Goal: Task Accomplishment & Management: Manage account settings

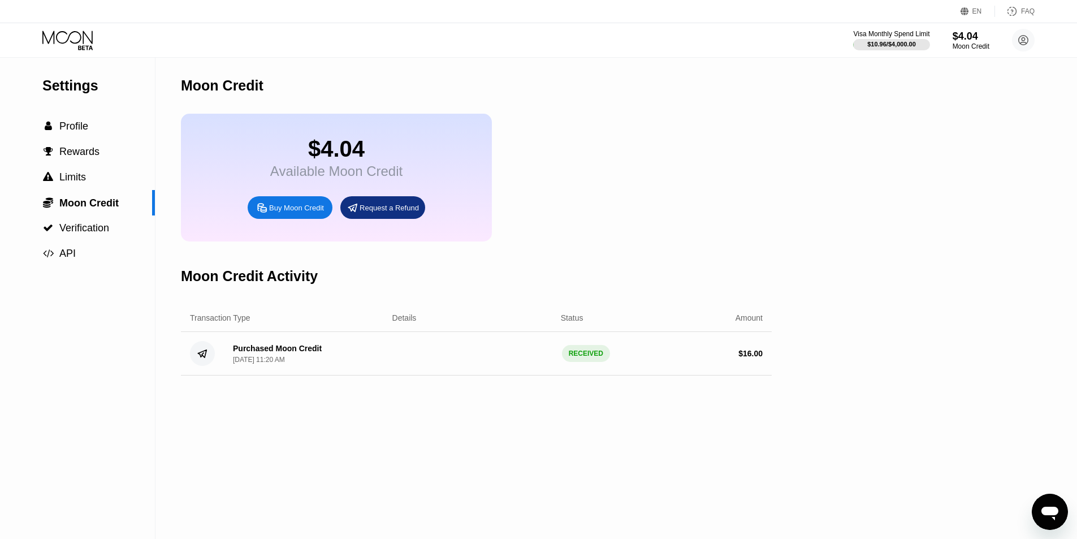
click at [70, 40] on icon at bounding box center [68, 41] width 53 height 20
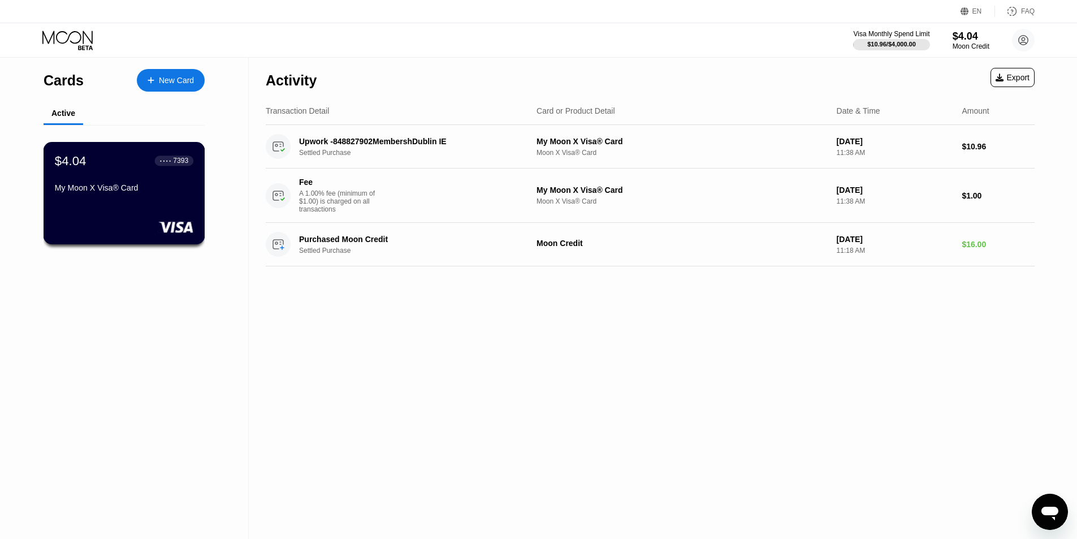
click at [128, 192] on div "My Moon X Visa® Card" at bounding box center [124, 187] width 139 height 9
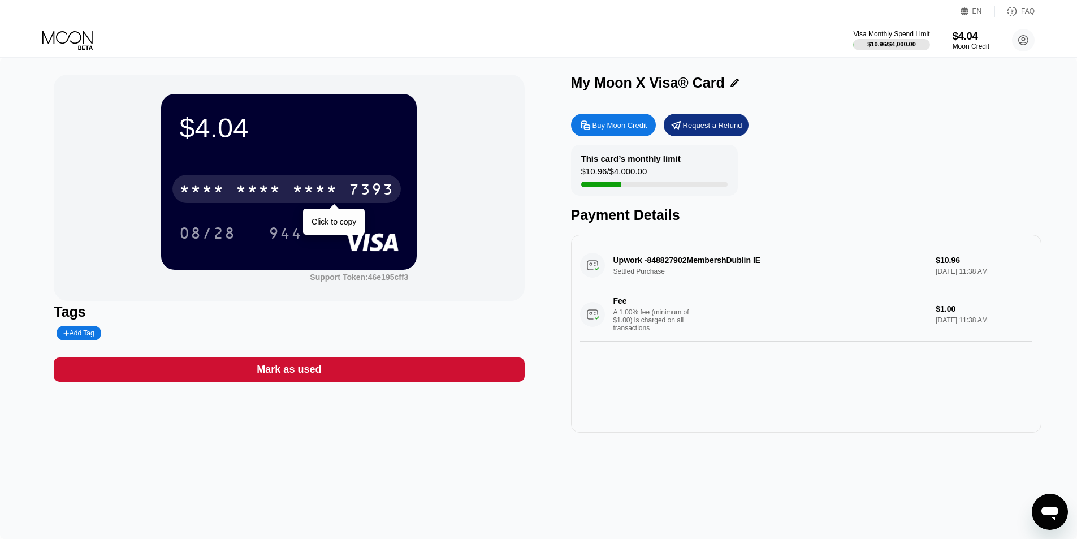
click at [222, 180] on div "* * * * * * * * * * * * 7393" at bounding box center [286, 189] width 228 height 28
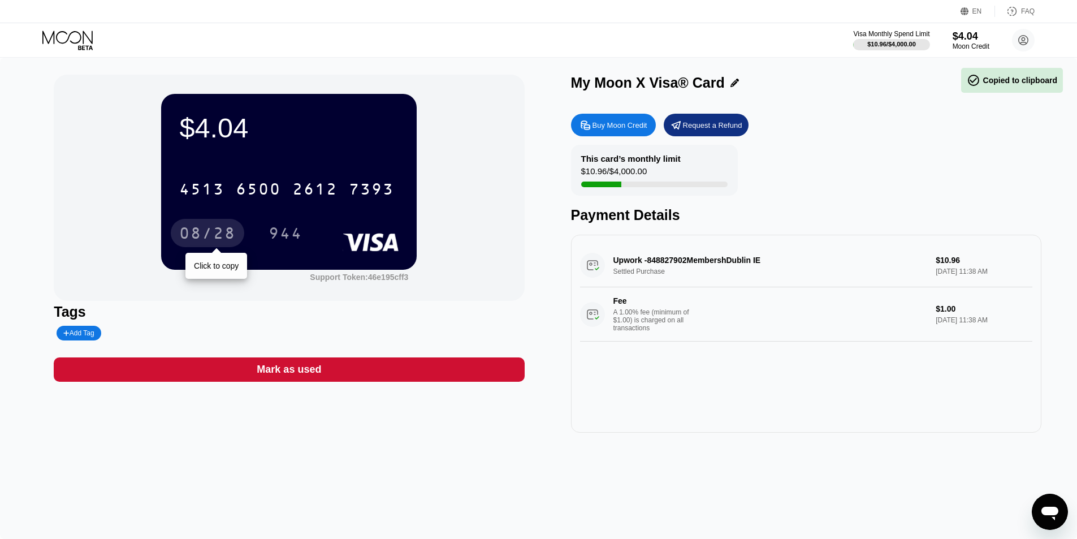
click at [202, 238] on div "08/28" at bounding box center [207, 235] width 57 height 18
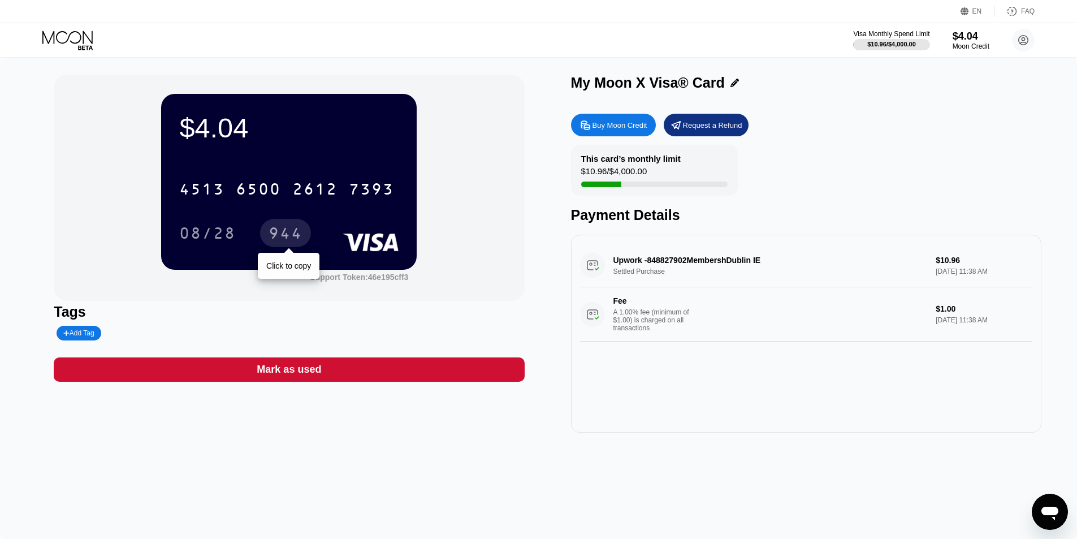
click at [292, 226] on div "944" at bounding box center [285, 233] width 51 height 28
click at [1015, 44] on circle at bounding box center [1023, 40] width 23 height 23
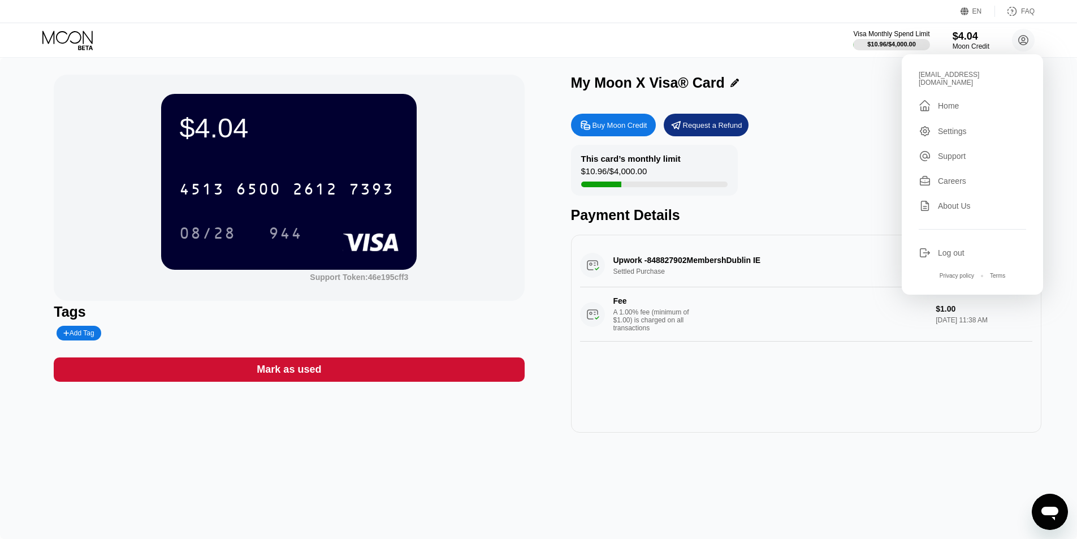
click at [950, 127] on div "Settings" at bounding box center [952, 131] width 29 height 9
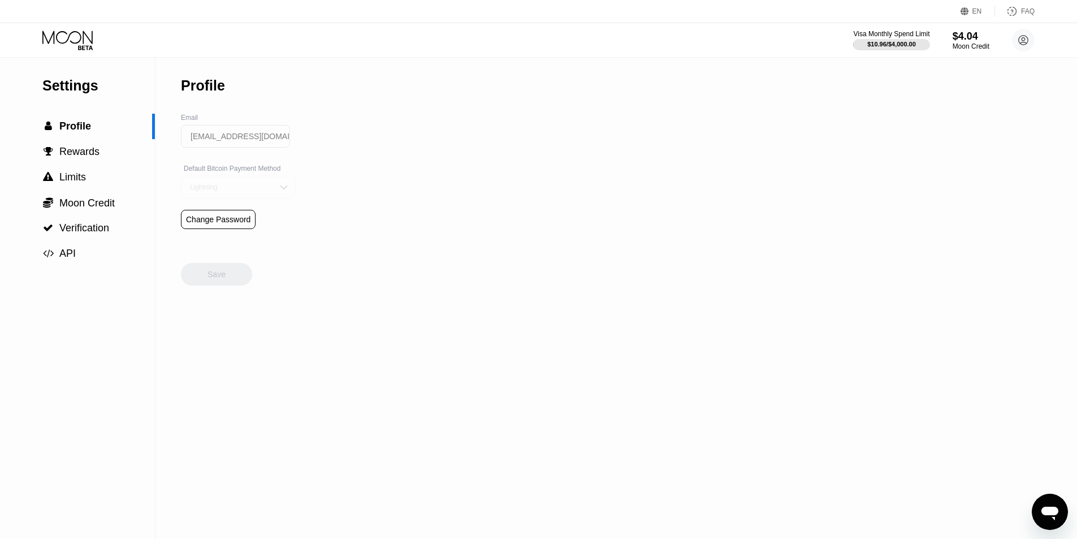
click at [274, 198] on div "Lightning" at bounding box center [238, 187] width 115 height 23
click at [271, 244] on div "On-Chain" at bounding box center [238, 232] width 114 height 23
click at [267, 184] on div "On-Chain" at bounding box center [238, 187] width 115 height 23
click at [259, 220] on div "Lightning" at bounding box center [238, 209] width 114 height 23
click at [341, 240] on div "Settings  Profile  Rewards  Limits  Moon Credit  Verification  API Profil…" at bounding box center [538, 298] width 1077 height 481
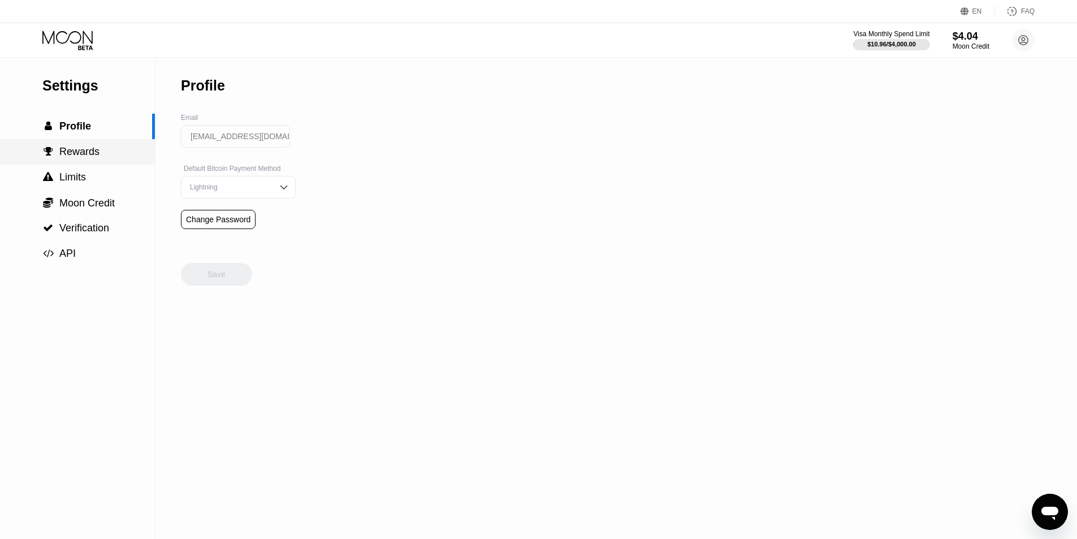
click at [81, 162] on div " Rewards" at bounding box center [77, 151] width 155 height 25
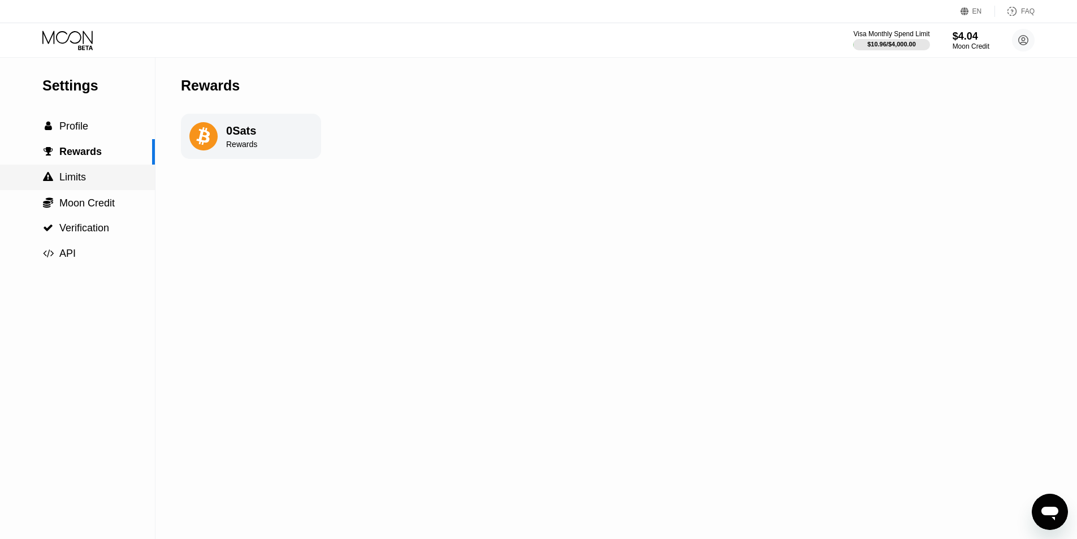
click at [85, 179] on span "Limits" at bounding box center [72, 176] width 27 height 11
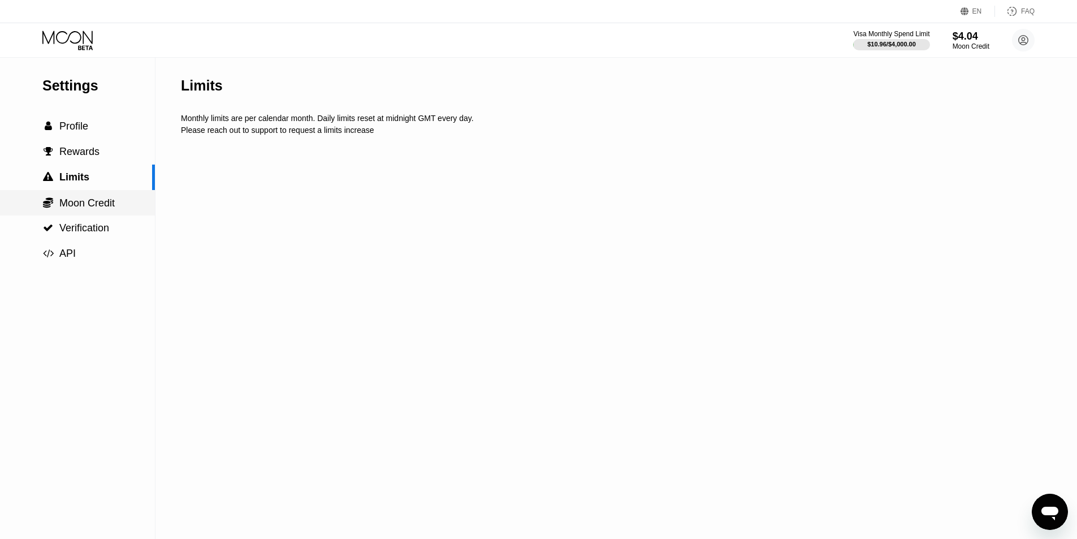
click at [97, 209] on span "Moon Credit" at bounding box center [86, 202] width 55 height 11
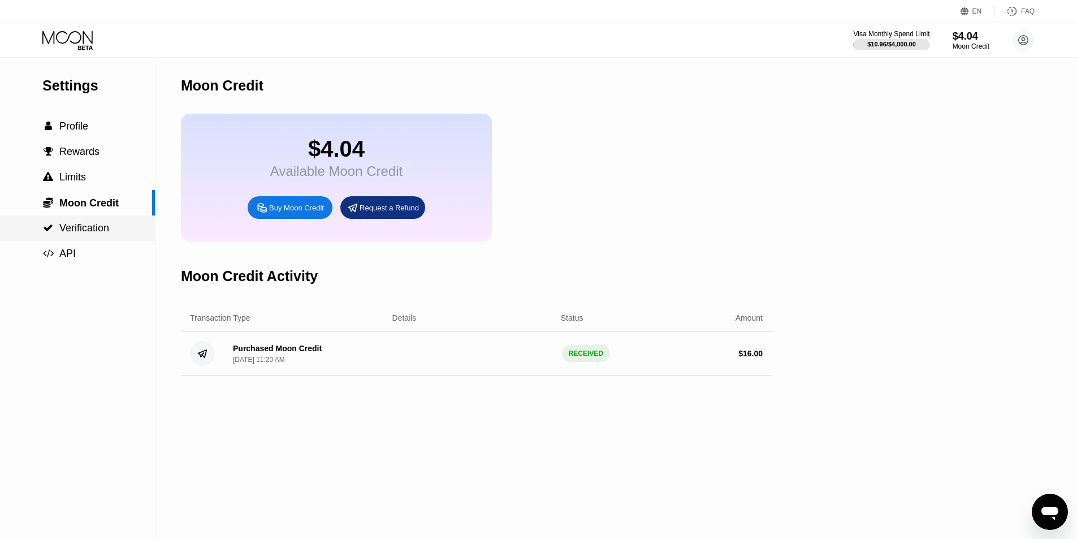
click at [98, 239] on div " Verification" at bounding box center [77, 227] width 155 height 25
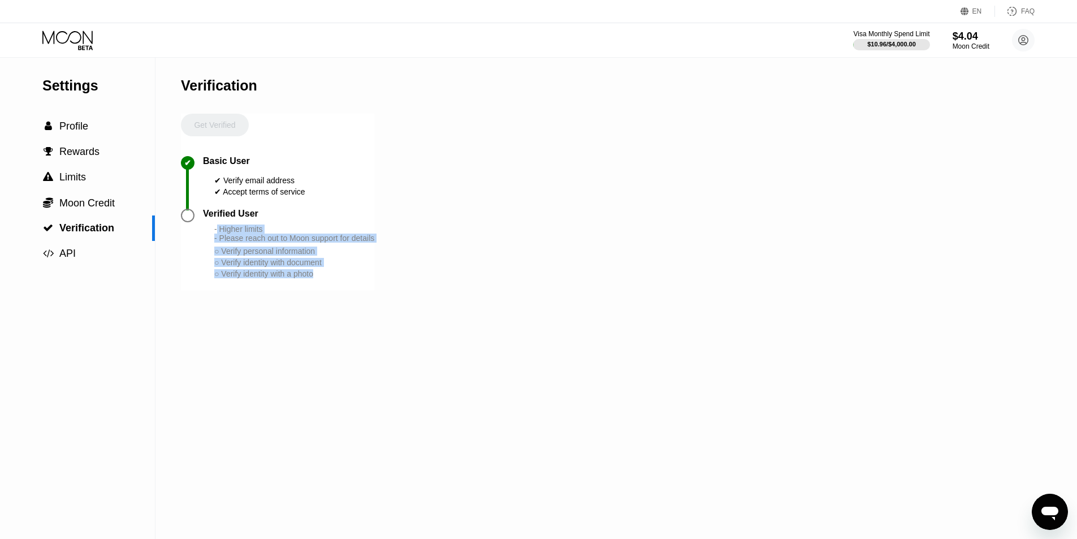
drag, startPoint x: 339, startPoint y: 288, endPoint x: 357, endPoint y: 298, distance: 21.0
click at [357, 291] on div "Verified User - Higher limits - Please reach out to Moon support for details ○ …" at bounding box center [277, 250] width 193 height 82
click at [334, 278] on div "○ Verify identity with a photo" at bounding box center [294, 273] width 160 height 9
drag, startPoint x: 274, startPoint y: 269, endPoint x: 263, endPoint y: 261, distance: 12.9
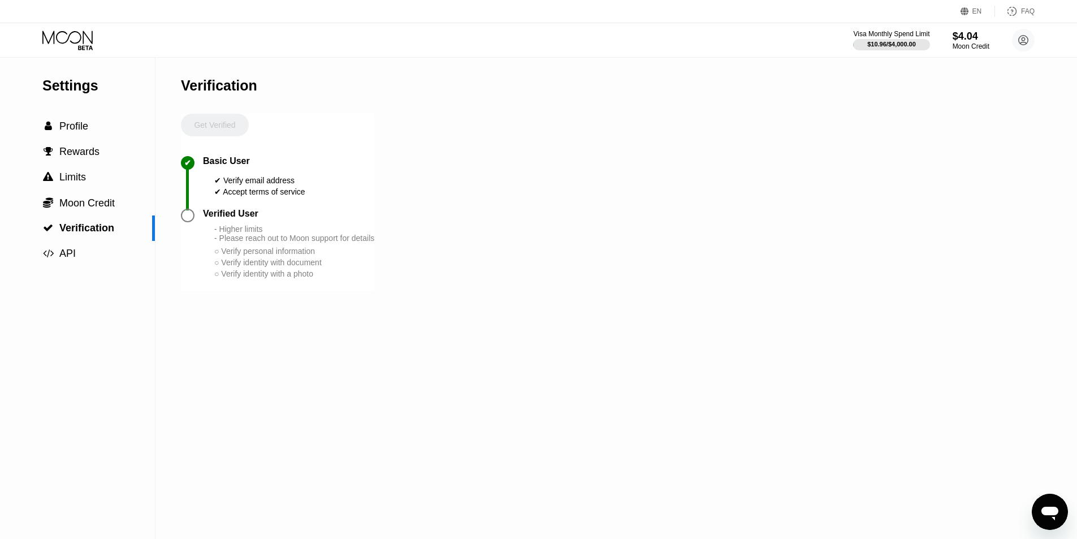
click at [263, 261] on div "- Higher limits - Please reach out to Moon support for details ○ Verify persona…" at bounding box center [294, 251] width 160 height 55
drag, startPoint x: 253, startPoint y: 244, endPoint x: 284, endPoint y: 304, distance: 67.8
click at [284, 291] on div "Verified User - Higher limits - Please reach out to Moon support for details ○ …" at bounding box center [277, 250] width 193 height 82
click at [76, 120] on div " Profile" at bounding box center [77, 126] width 155 height 25
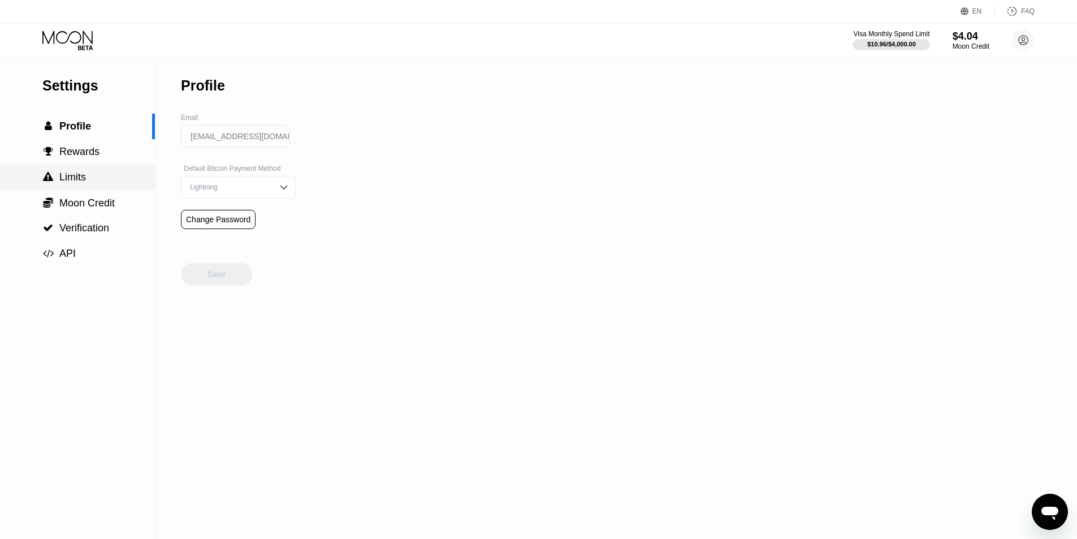
click at [90, 179] on div " Limits" at bounding box center [77, 177] width 155 height 12
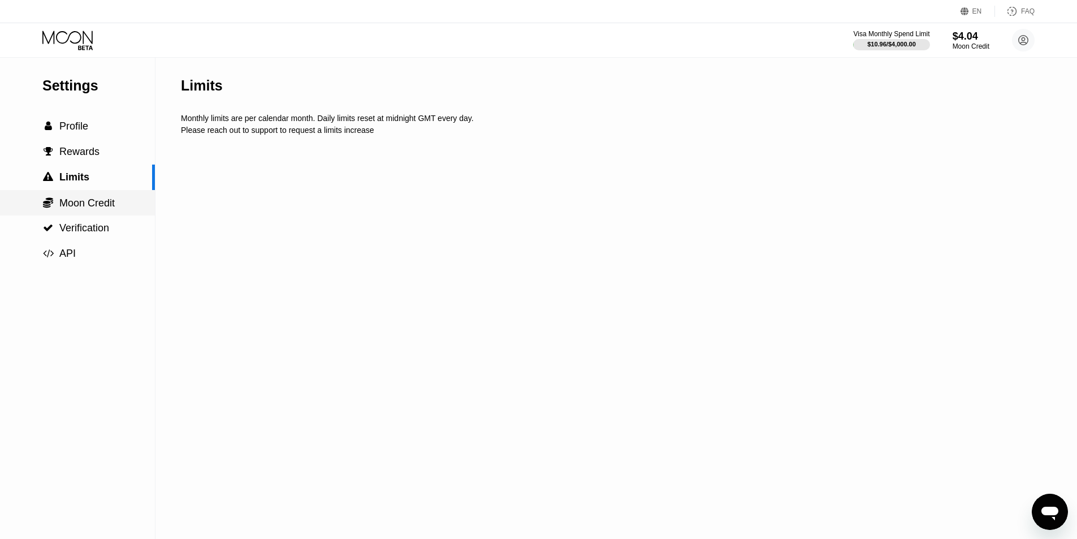
click at [96, 213] on div " Moon Credit" at bounding box center [77, 202] width 155 height 25
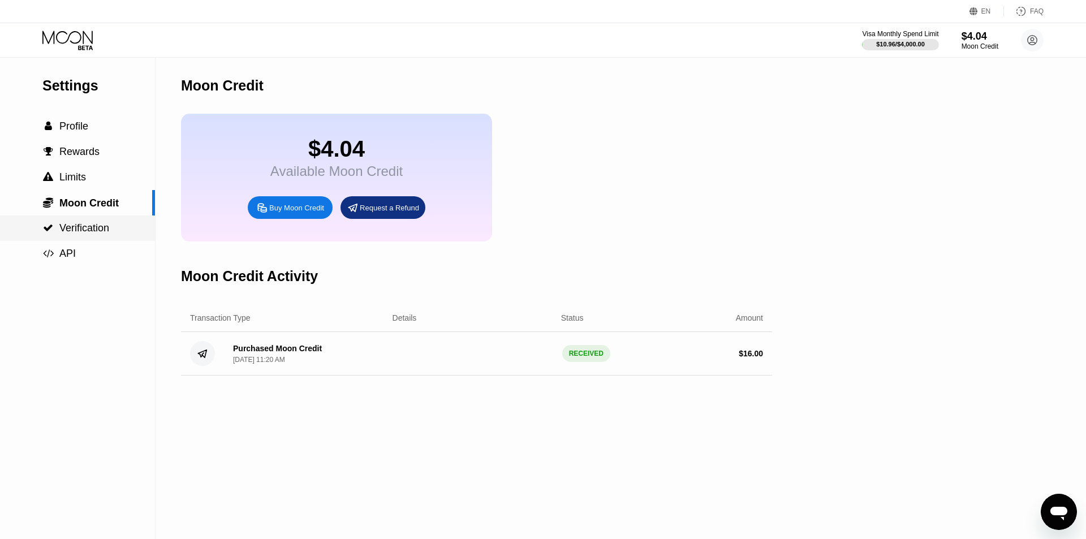
click at [98, 232] on span "Verification" at bounding box center [84, 227] width 50 height 11
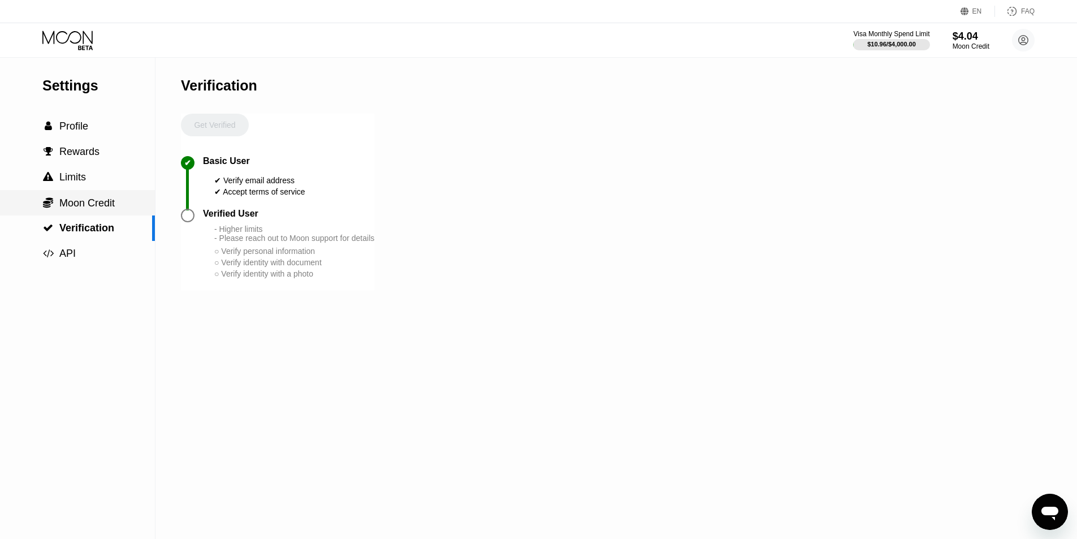
click at [93, 198] on div " Moon Credit" at bounding box center [77, 202] width 155 height 25
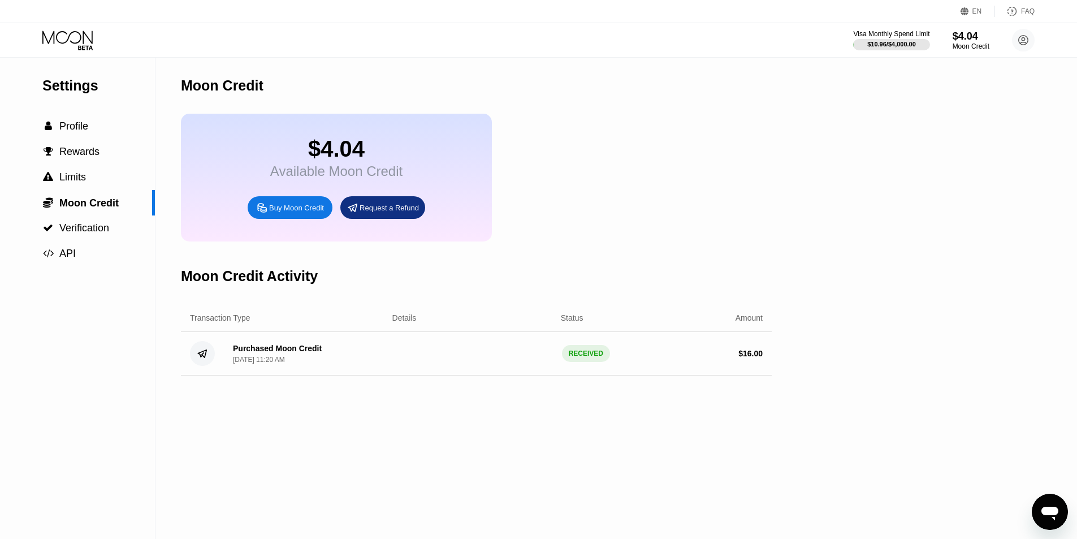
click at [68, 38] on icon at bounding box center [67, 37] width 50 height 13
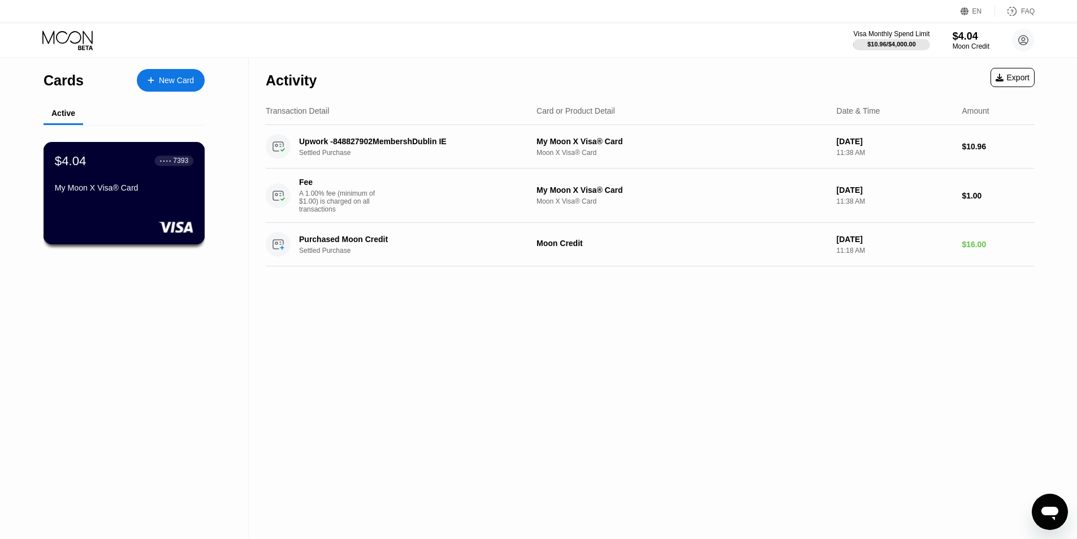
click at [93, 181] on div "$4.04 ● ● ● ● 7393 My Moon X Visa® Card" at bounding box center [124, 175] width 139 height 44
